Goal: Task Accomplishment & Management: Complete application form

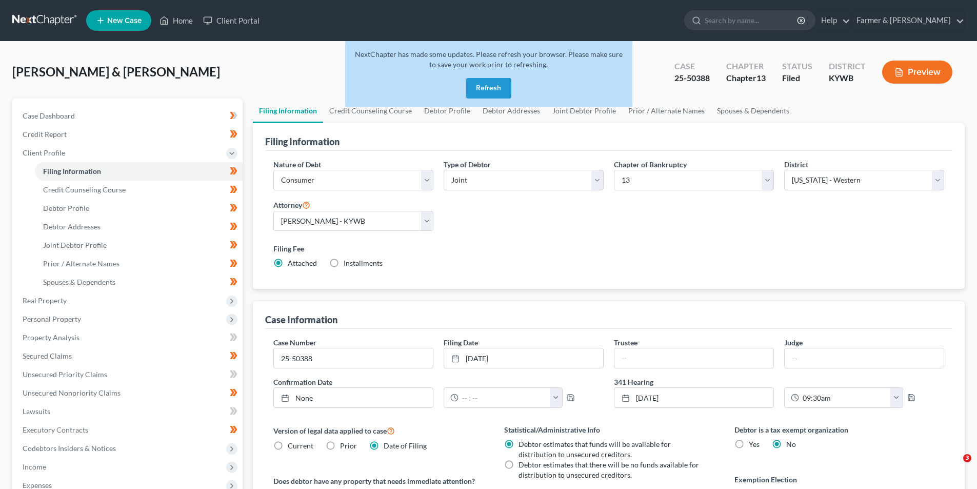
select select "1"
select select "3"
select select "33"
select select "2"
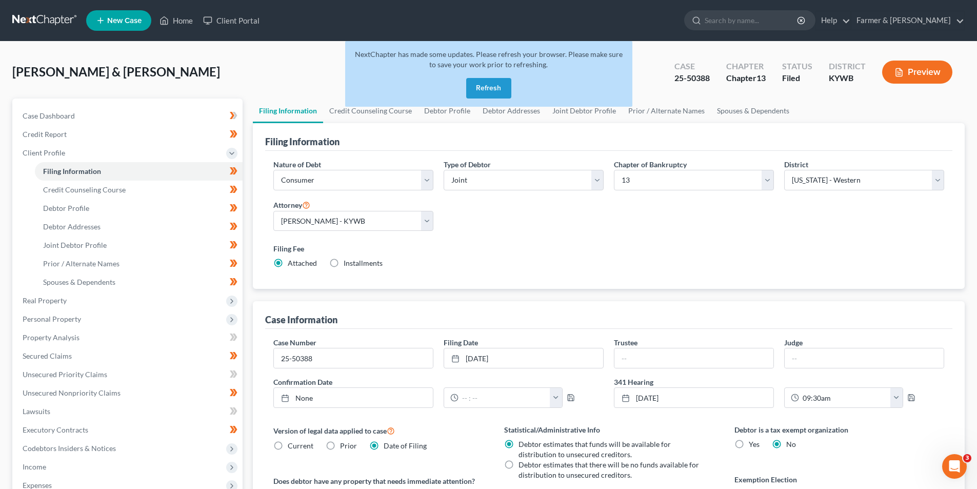
drag, startPoint x: 58, startPoint y: 19, endPoint x: 72, endPoint y: 2, distance: 22.7
click at [58, 19] on link at bounding box center [45, 20] width 66 height 18
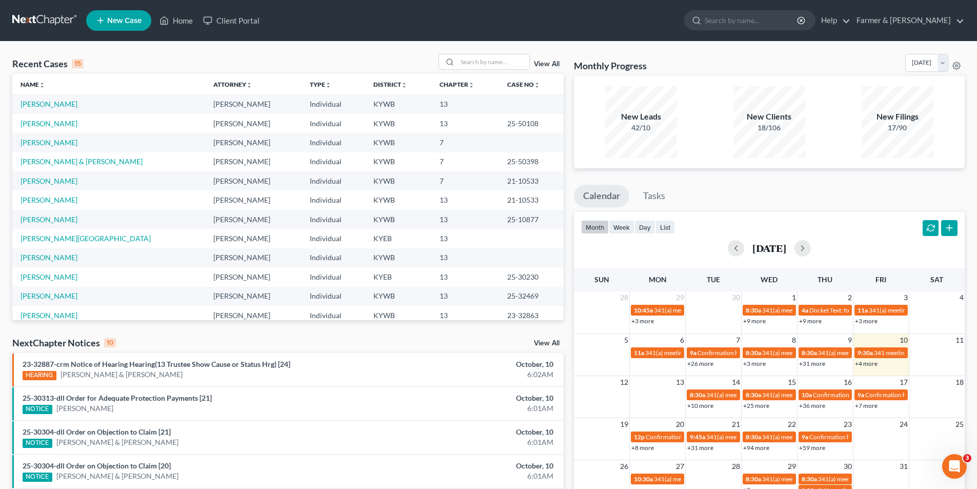
click at [50, 21] on link at bounding box center [45, 20] width 66 height 18
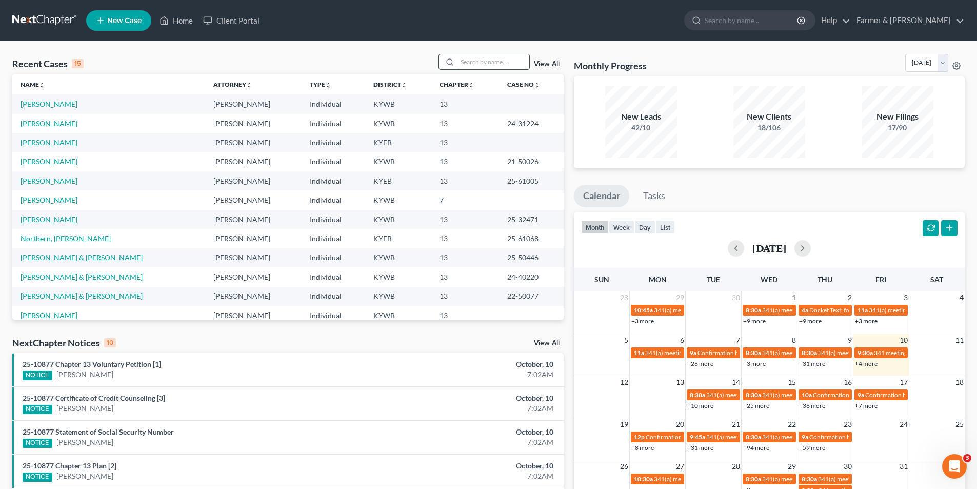
click at [472, 63] on input "search" at bounding box center [494, 61] width 72 height 15
paste input "Kim Pence"
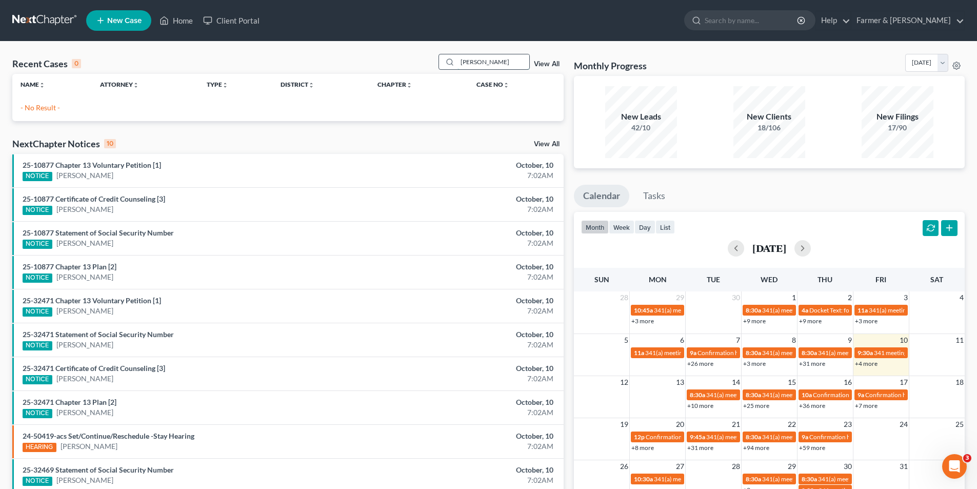
click at [488, 65] on input "Kim Pence" at bounding box center [494, 61] width 72 height 15
paste input "25-32342"
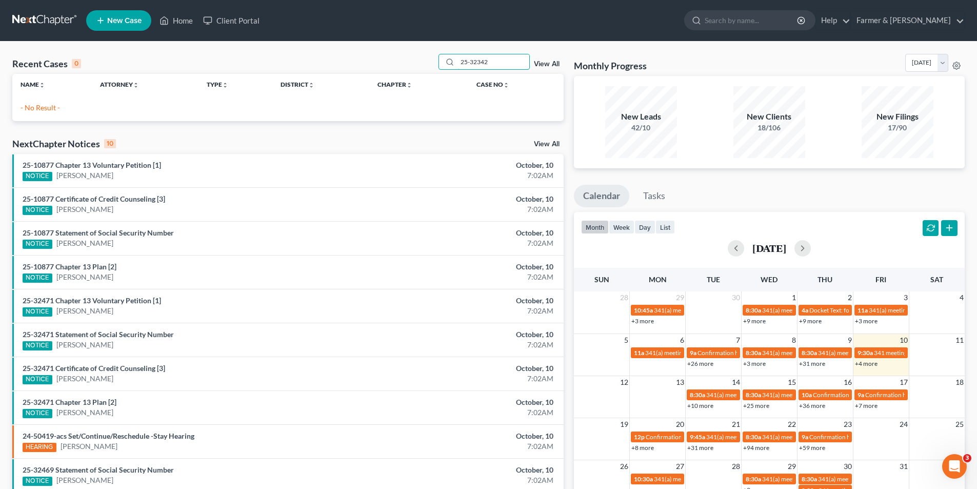
type input "25-32342"
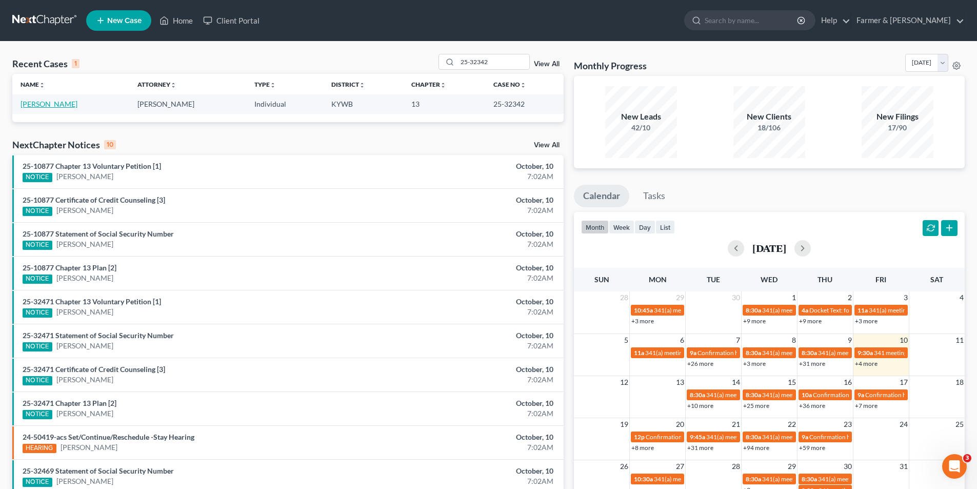
click at [35, 106] on link "Pence, Kimberly" at bounding box center [49, 104] width 57 height 9
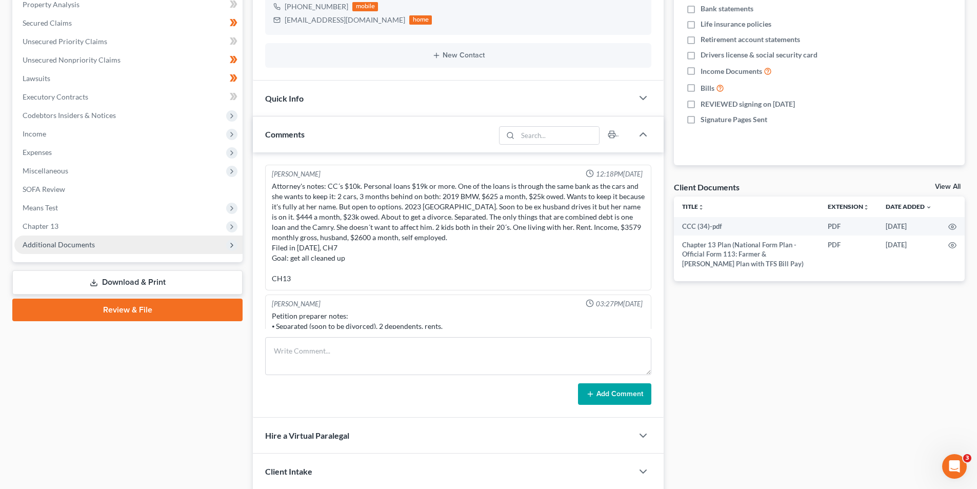
scroll to position [323, 0]
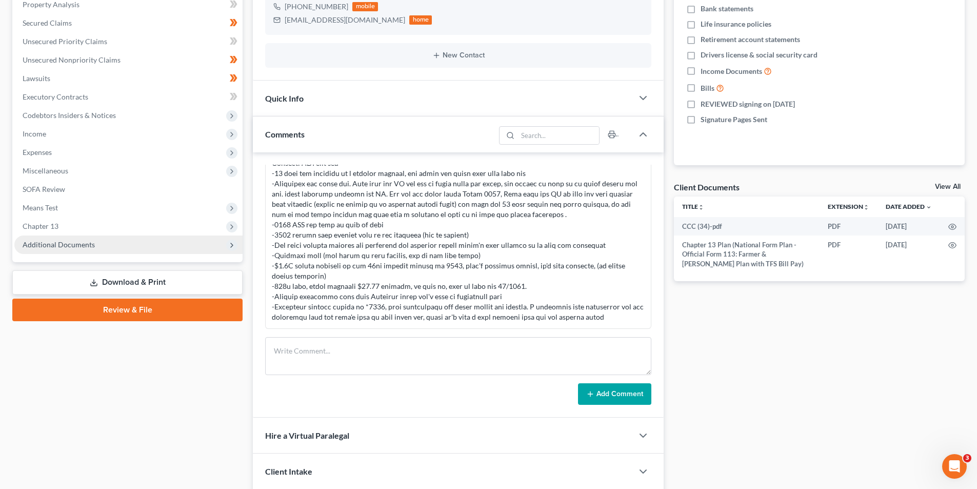
click at [77, 236] on span "Additional Documents" at bounding box center [128, 244] width 228 height 18
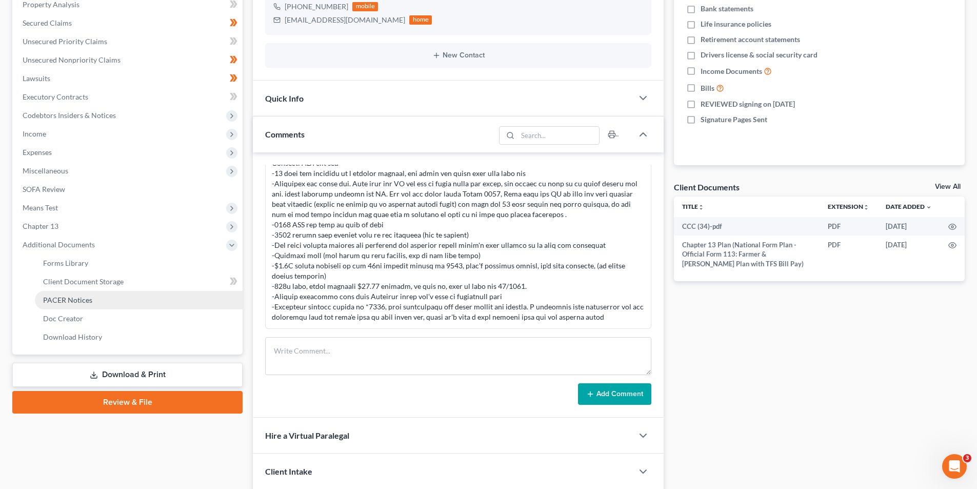
click at [115, 303] on link "PACER Notices" at bounding box center [139, 300] width 208 height 18
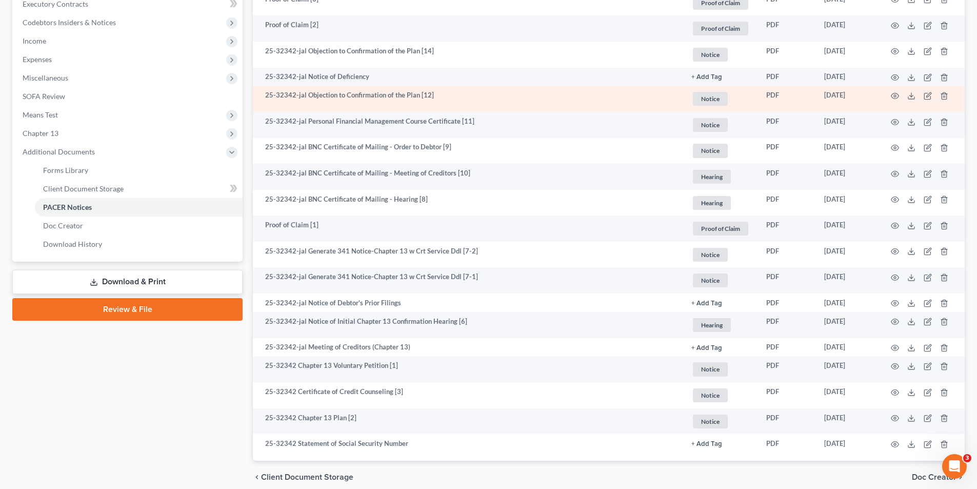
scroll to position [308, 0]
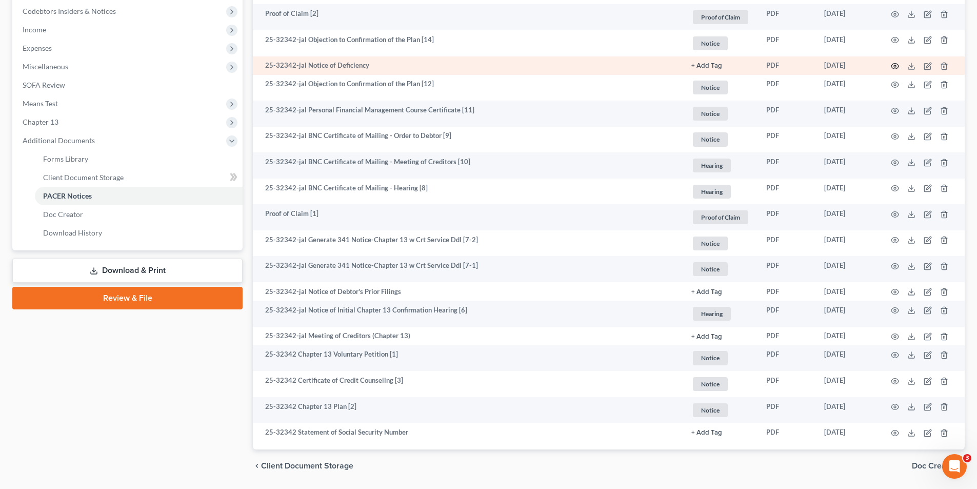
click at [896, 62] on icon "button" at bounding box center [895, 66] width 8 height 8
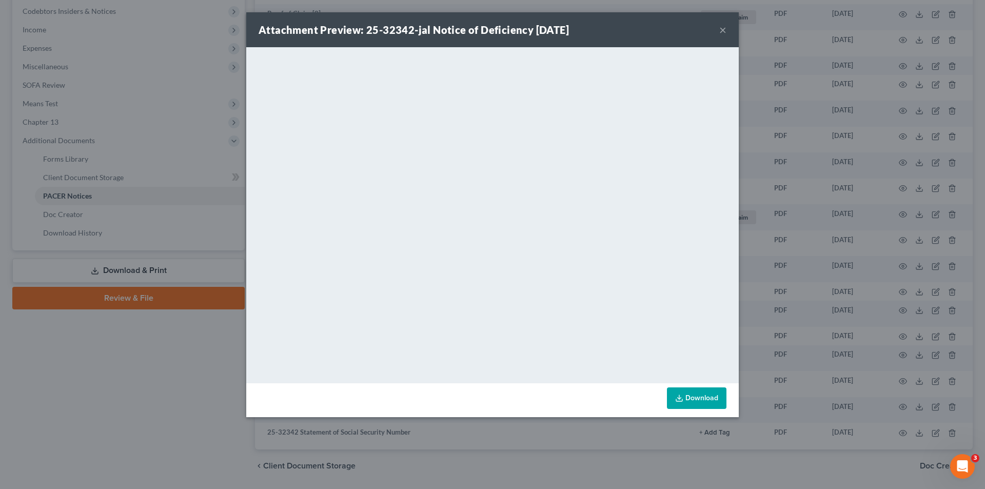
click at [717, 38] on div "Attachment Preview: 25-32342-jal Notice of Deficiency 10/01/2025 ×" at bounding box center [492, 29] width 492 height 35
click at [721, 29] on button "×" at bounding box center [722, 30] width 7 height 12
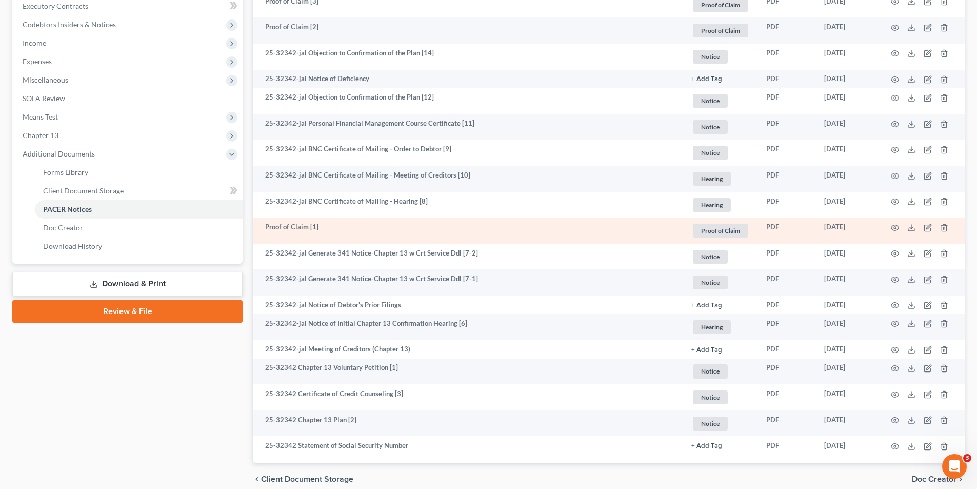
scroll to position [340, 0]
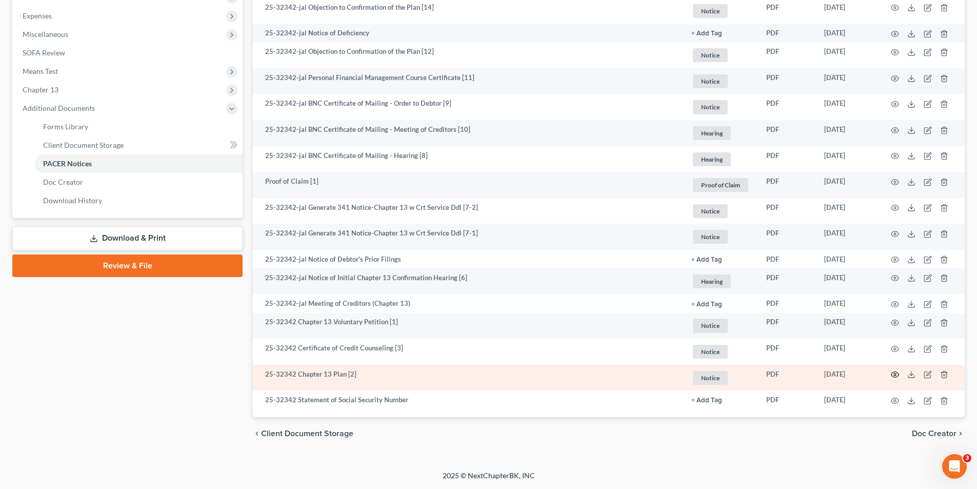
click at [897, 377] on icon "button" at bounding box center [895, 375] width 8 height 6
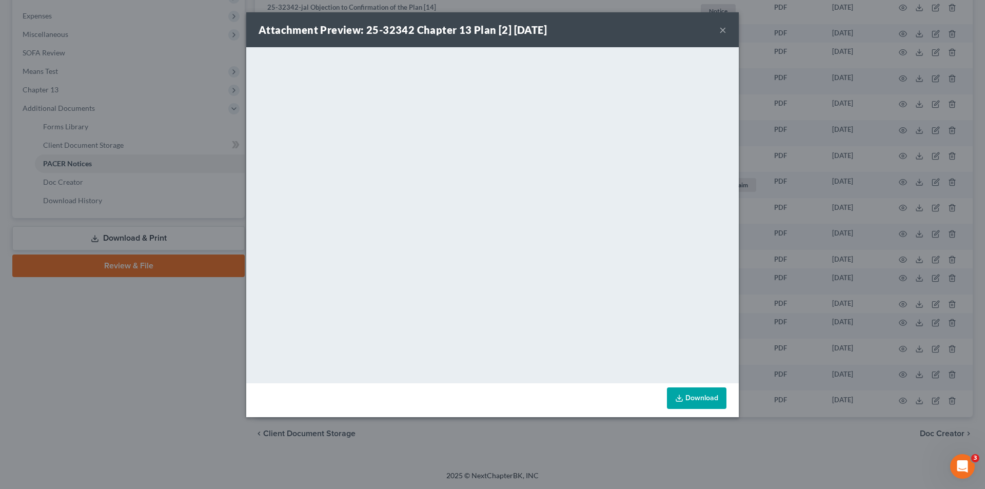
click at [720, 30] on button "×" at bounding box center [722, 30] width 7 height 12
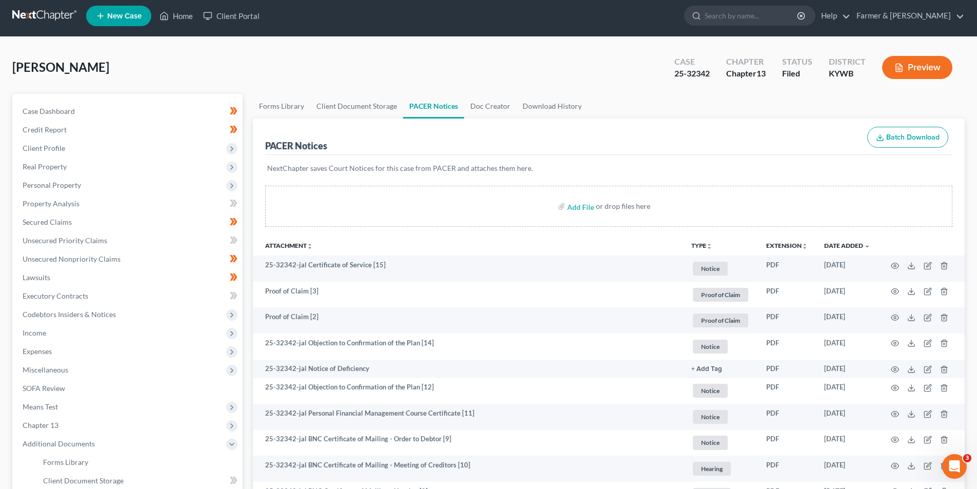
scroll to position [0, 0]
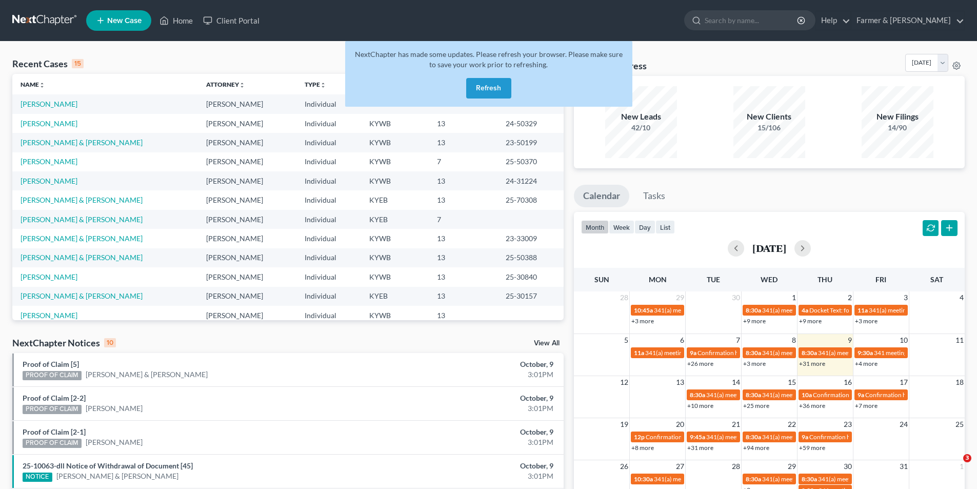
click at [58, 29] on link at bounding box center [45, 20] width 66 height 18
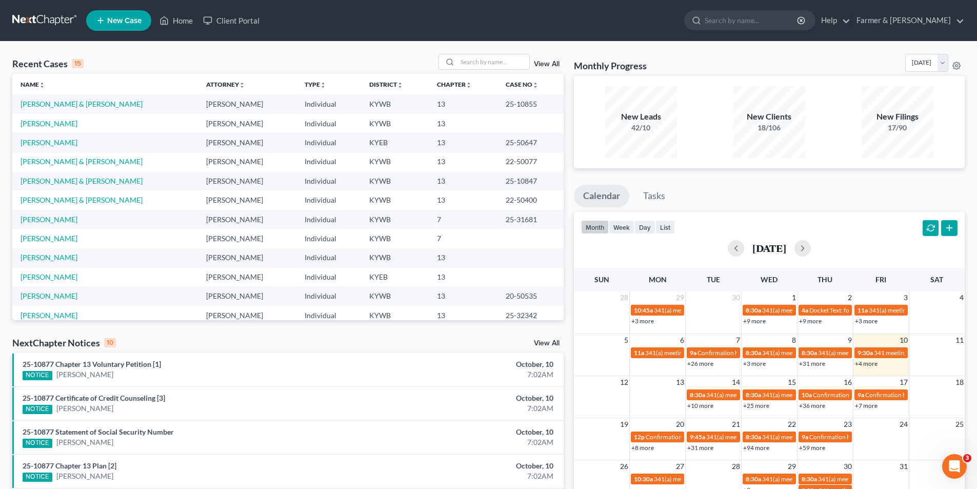
click at [45, 15] on link at bounding box center [45, 20] width 66 height 18
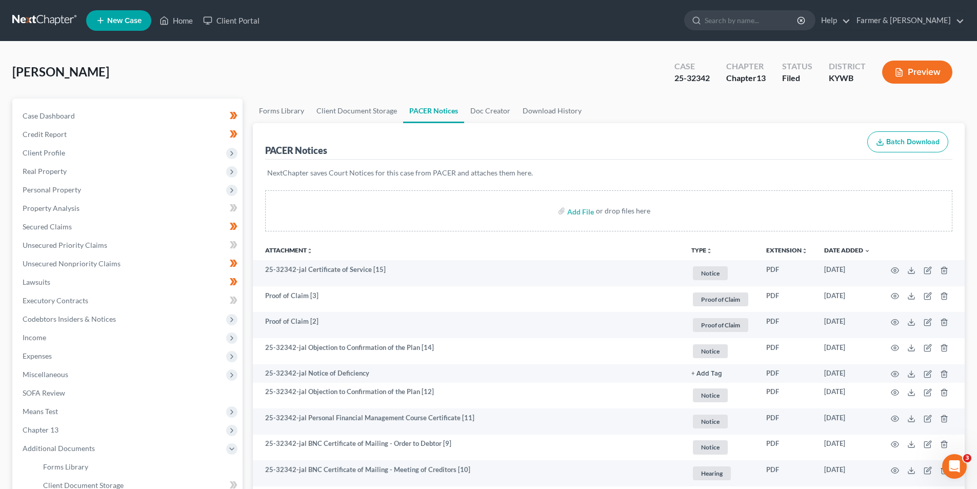
click at [58, 24] on link at bounding box center [45, 20] width 66 height 18
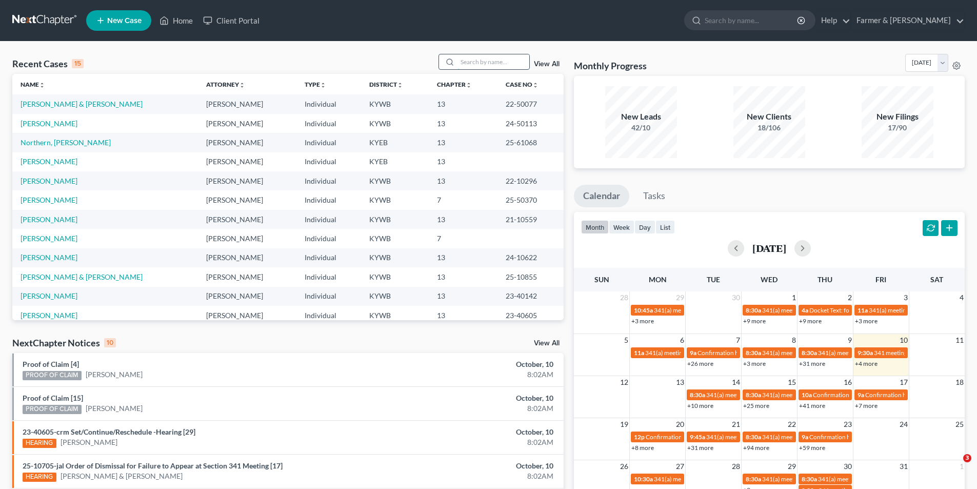
click at [486, 62] on input "search" at bounding box center [494, 61] width 72 height 15
paste input "22-50302"
type input "22-50302"
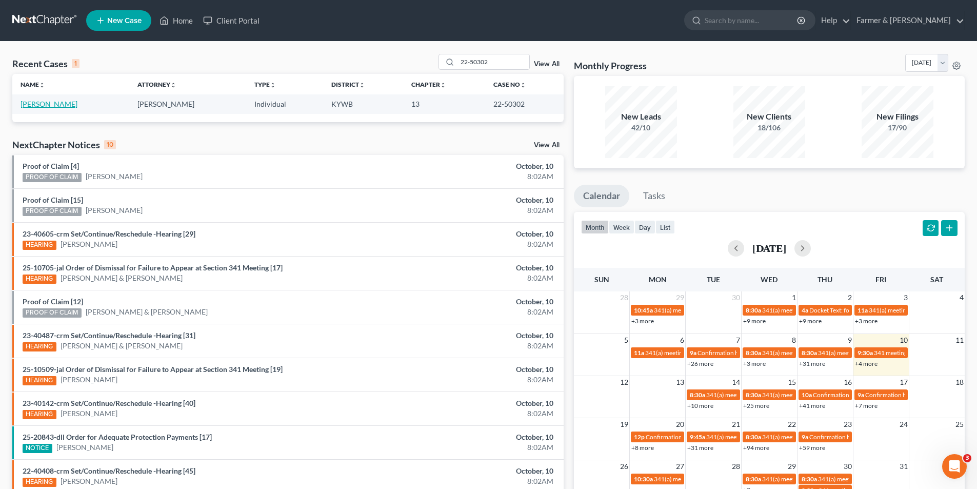
click at [65, 101] on link "[PERSON_NAME]" at bounding box center [49, 104] width 57 height 9
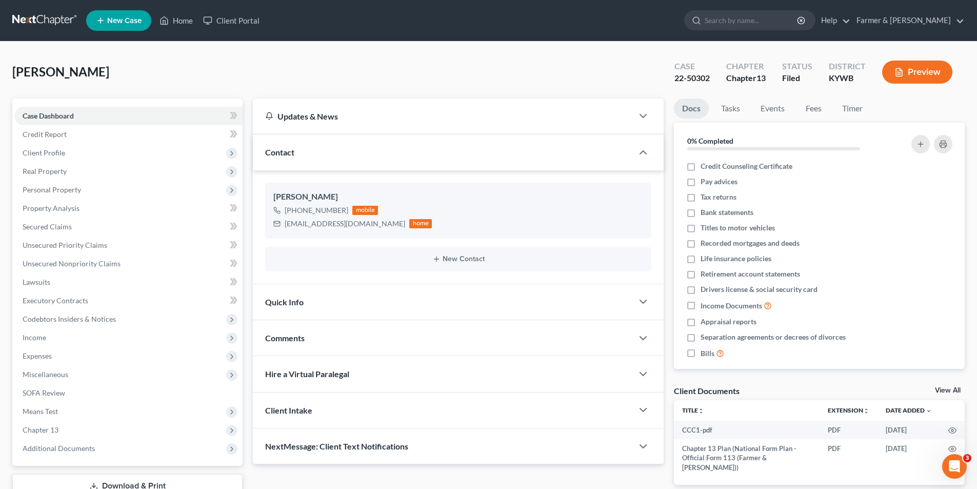
click at [49, 25] on link at bounding box center [45, 20] width 66 height 18
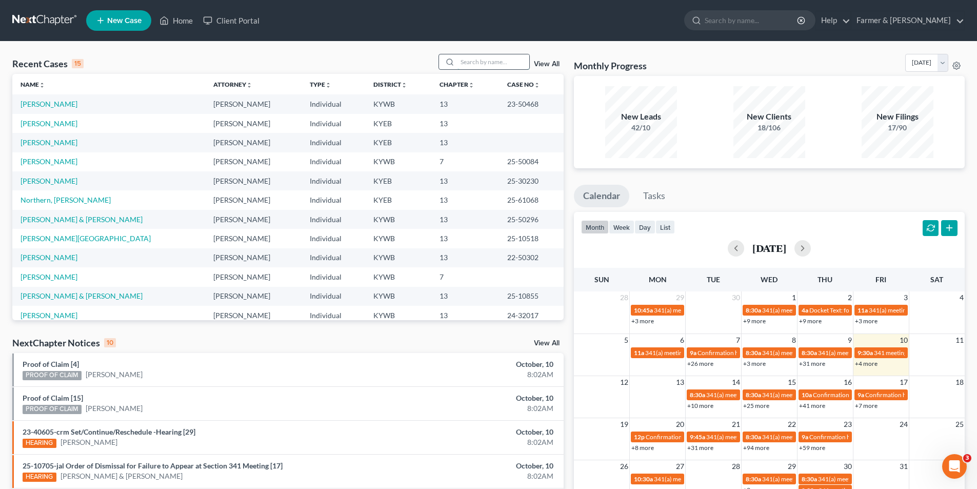
click at [482, 60] on input "search" at bounding box center [494, 61] width 72 height 15
paste input "25-32471"
type input "25-32471"
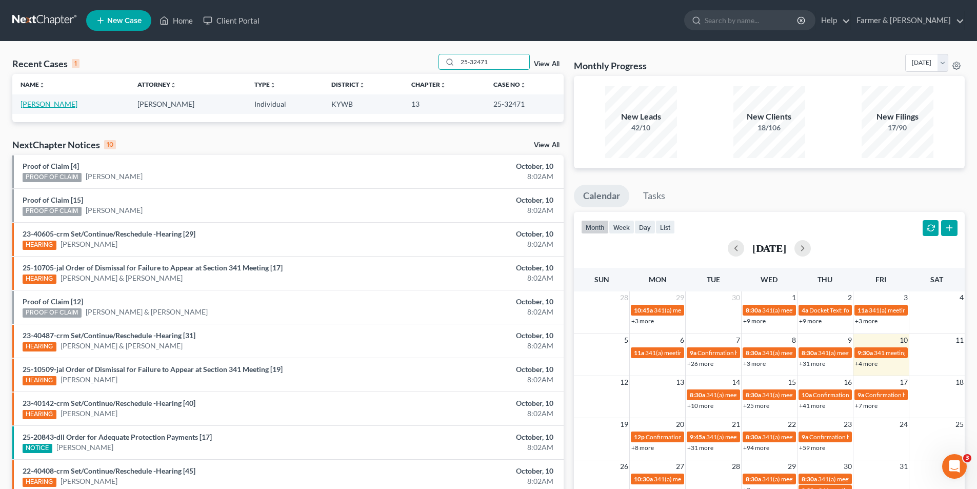
click at [61, 105] on link "[PERSON_NAME]" at bounding box center [49, 104] width 57 height 9
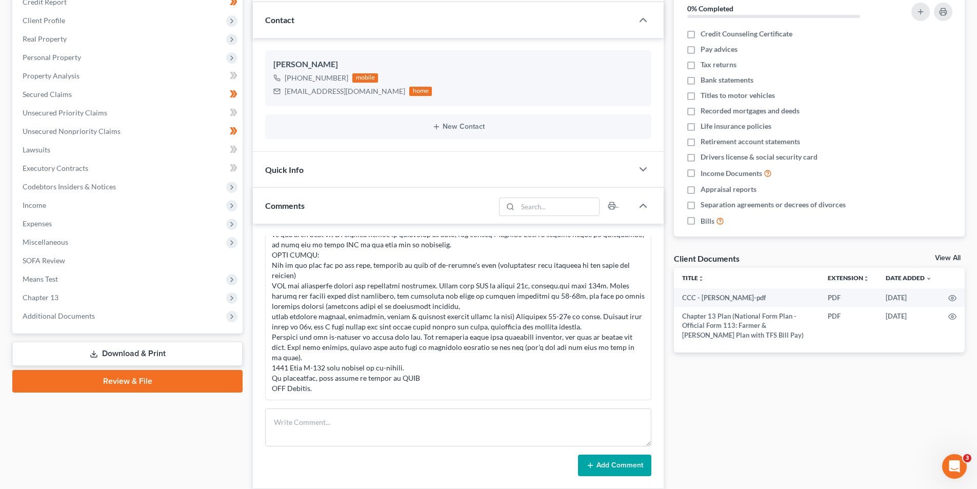
scroll to position [154, 0]
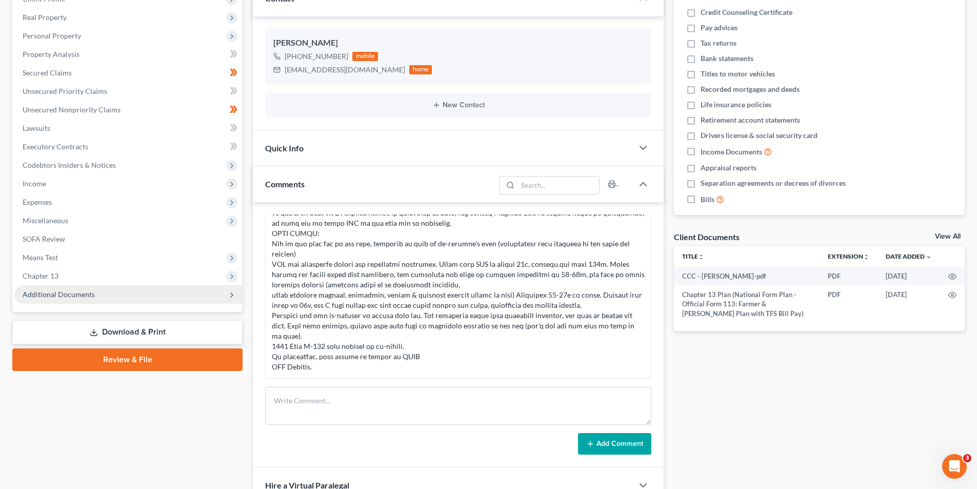
click at [106, 298] on span "Additional Documents" at bounding box center [128, 294] width 228 height 18
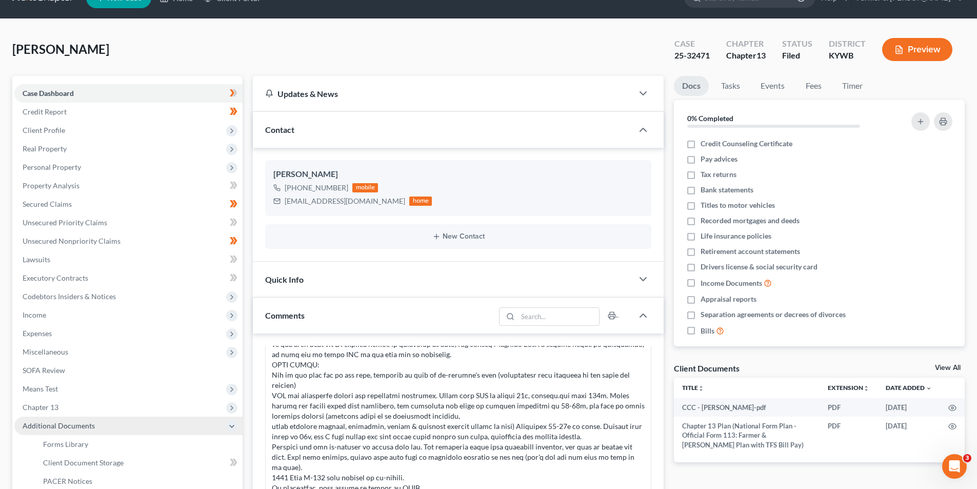
scroll to position [0, 0]
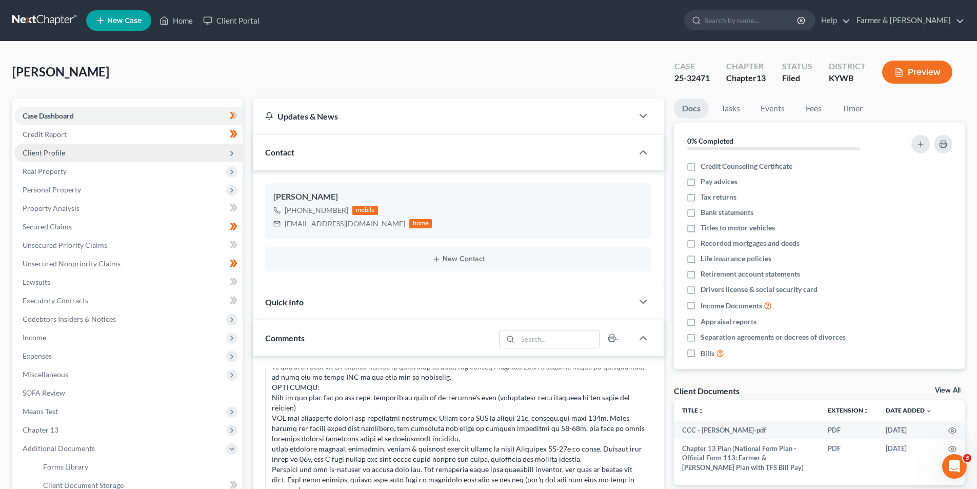
click at [61, 156] on span "Client Profile" at bounding box center [44, 152] width 43 height 9
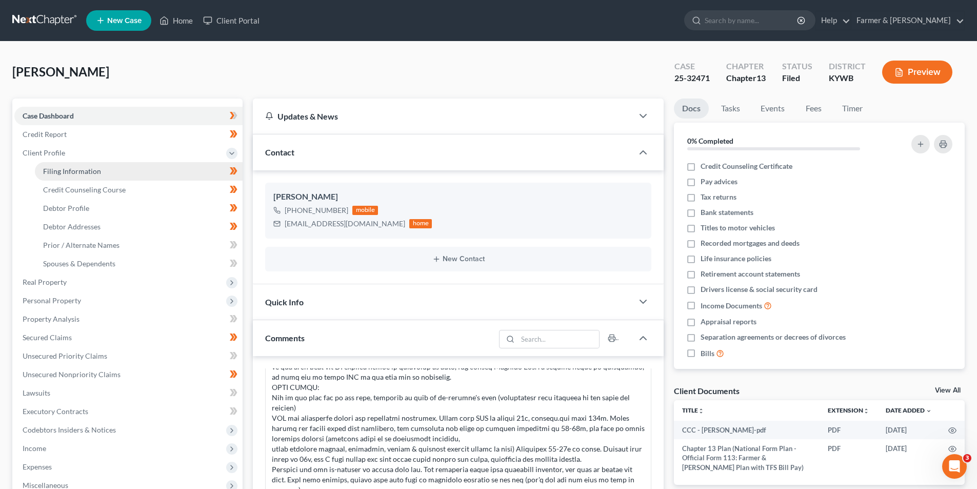
click at [65, 169] on span "Filing Information" at bounding box center [72, 171] width 58 height 9
select select "1"
select select "0"
select select "3"
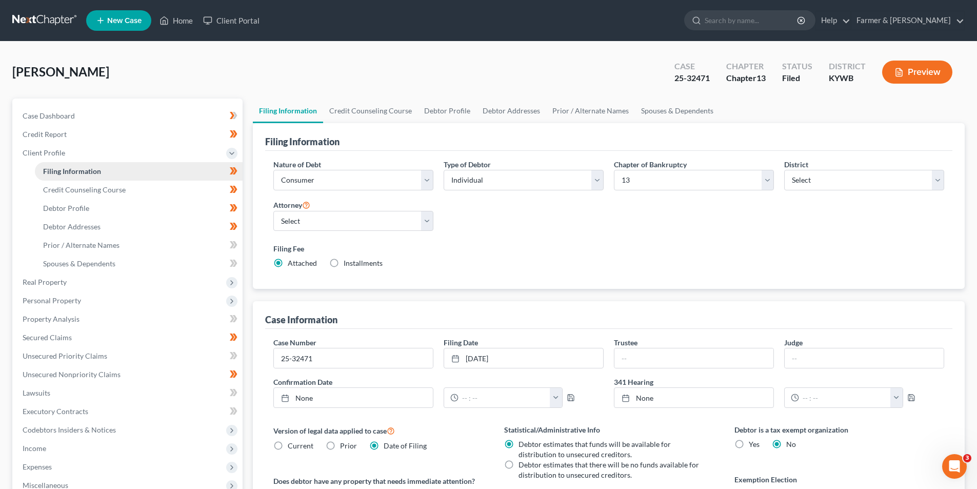
click at [100, 170] on span "Filing Information" at bounding box center [72, 171] width 58 height 9
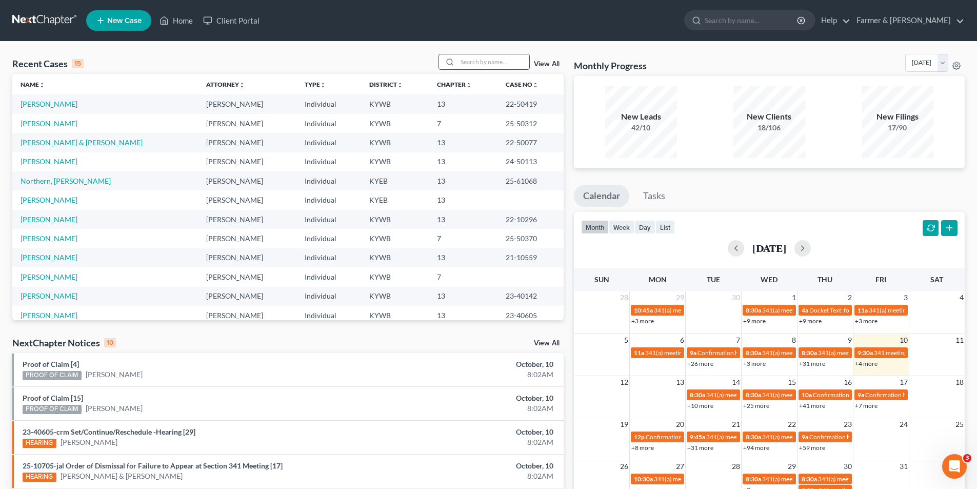
click at [489, 67] on input "search" at bounding box center [494, 61] width 72 height 15
paste input "Edwin Smith"
type input "Edwin Smith"
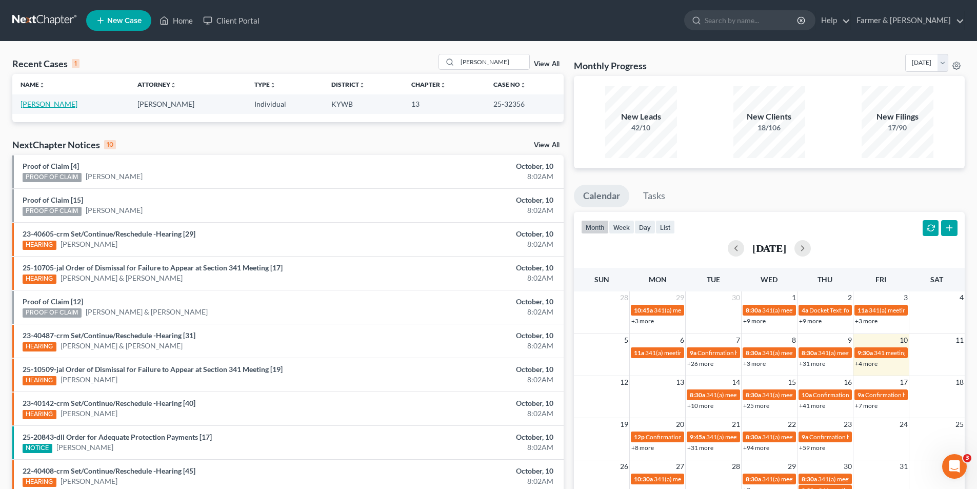
click at [43, 104] on link "Smith, Edwin" at bounding box center [49, 104] width 57 height 9
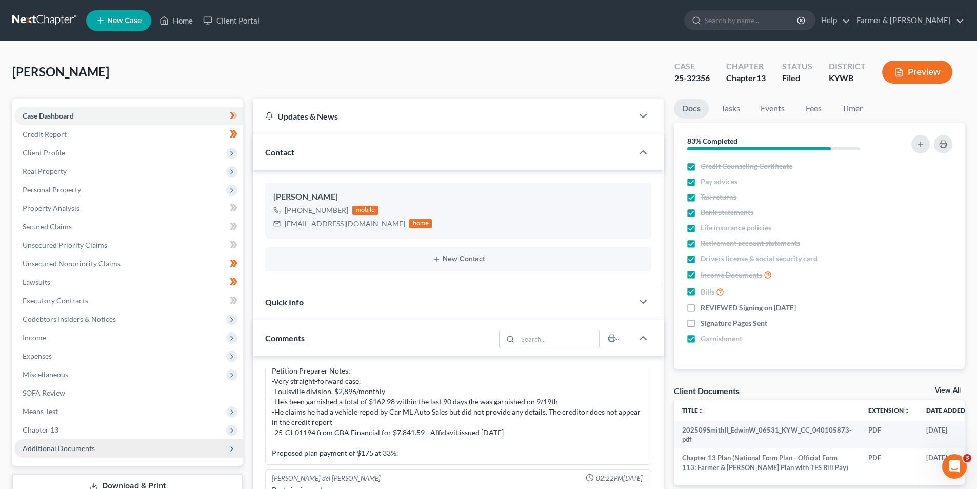
click at [92, 453] on span "Additional Documents" at bounding box center [128, 448] width 228 height 18
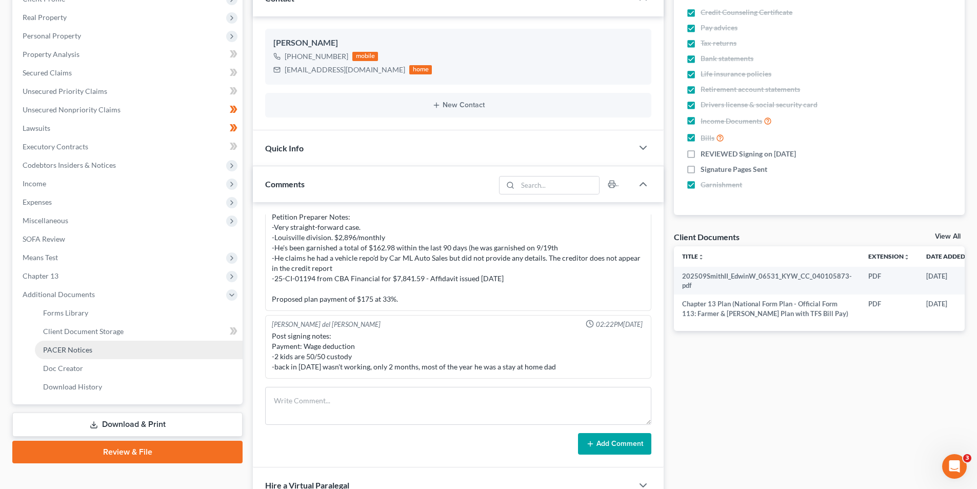
click at [100, 346] on link "PACER Notices" at bounding box center [139, 350] width 208 height 18
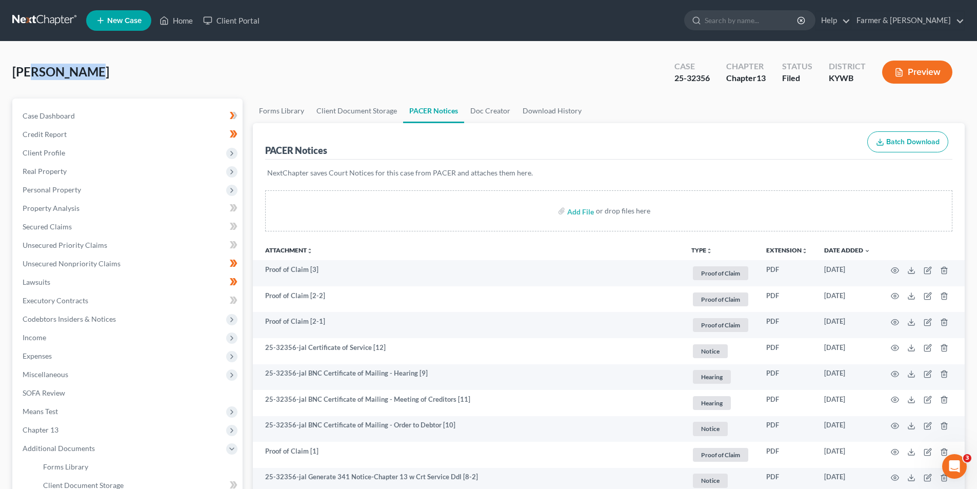
drag, startPoint x: 83, startPoint y: 75, endPoint x: 28, endPoint y: 74, distance: 54.9
click at [28, 74] on span "Smith, Edwin" at bounding box center [60, 71] width 97 height 15
click at [27, 74] on span "Smith, Edwin" at bounding box center [60, 71] width 97 height 15
